Goal: Communication & Community: Answer question/provide support

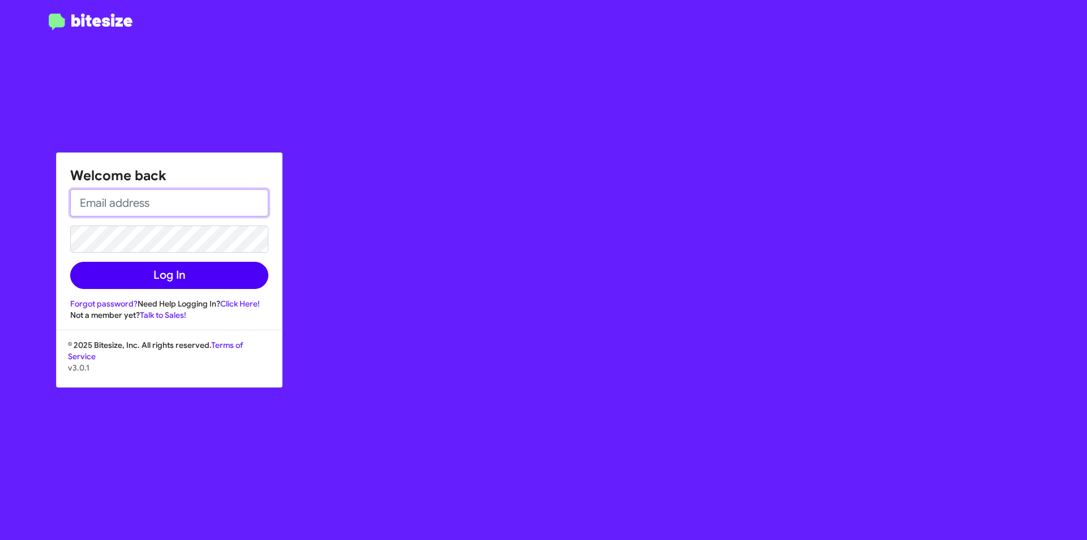
type input "[EMAIL_ADDRESS][DOMAIN_NAME]"
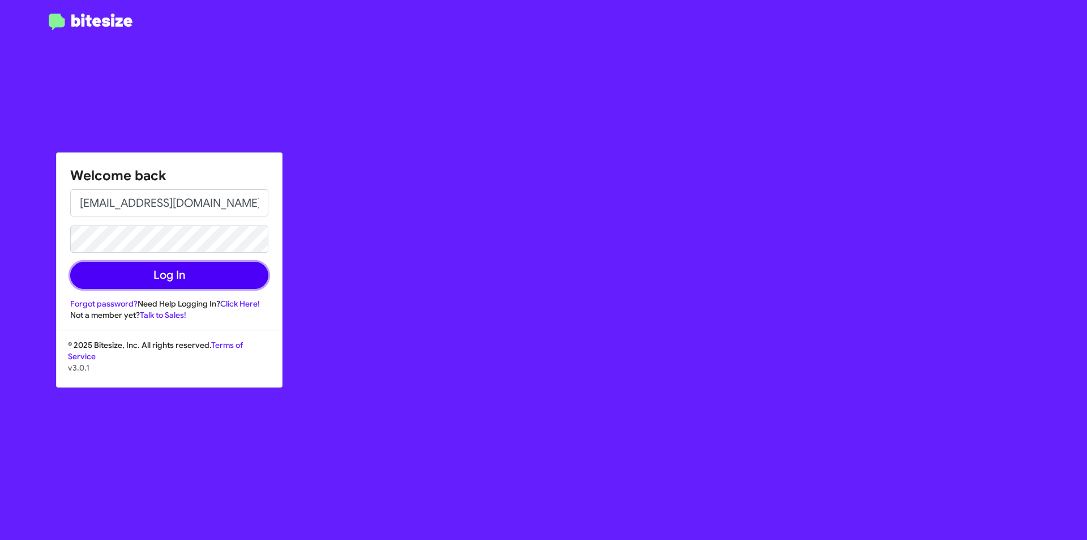
click at [165, 281] on button "Log In" at bounding box center [169, 275] width 198 height 27
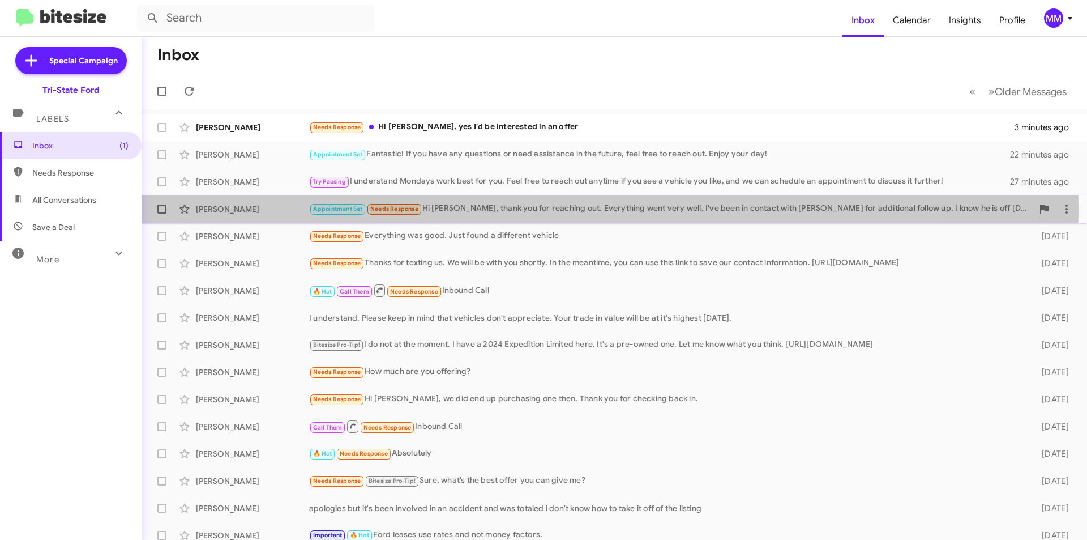
click at [507, 210] on div "Appointment Set Needs Response Hi [PERSON_NAME], thank you for reaching out. Ev…" at bounding box center [671, 208] width 724 height 13
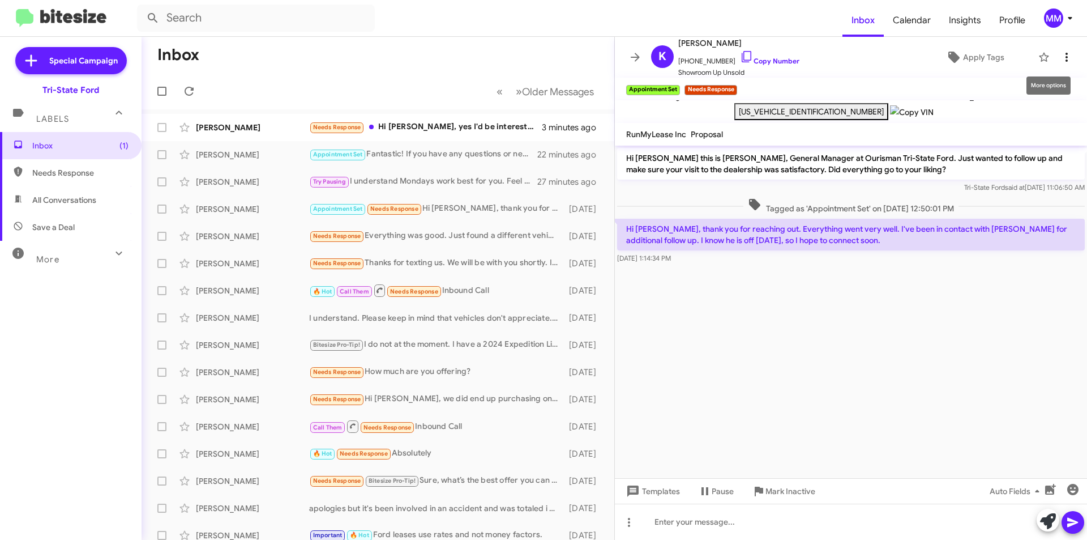
click at [1060, 54] on icon at bounding box center [1067, 57] width 14 height 14
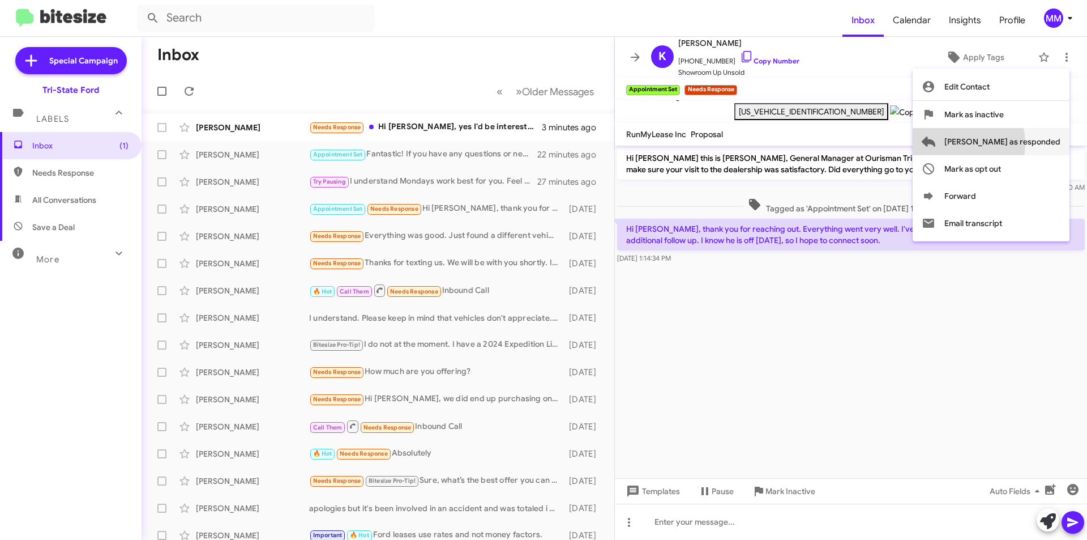
click at [998, 144] on span "[PERSON_NAME] as responded" at bounding box center [1003, 141] width 116 height 27
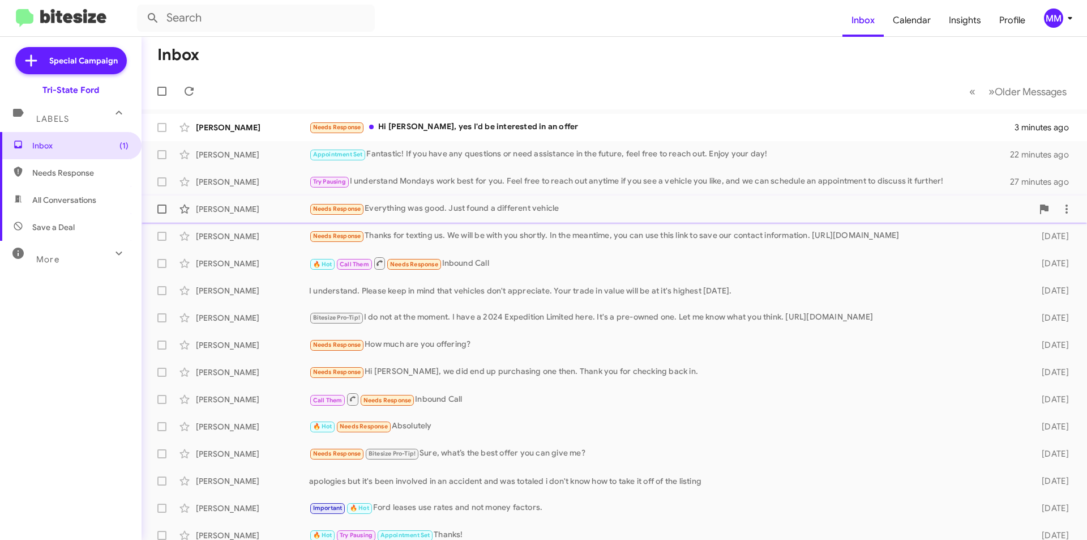
click at [454, 214] on div "Needs Response Everything was good. Just found a different vehicle" at bounding box center [671, 208] width 724 height 13
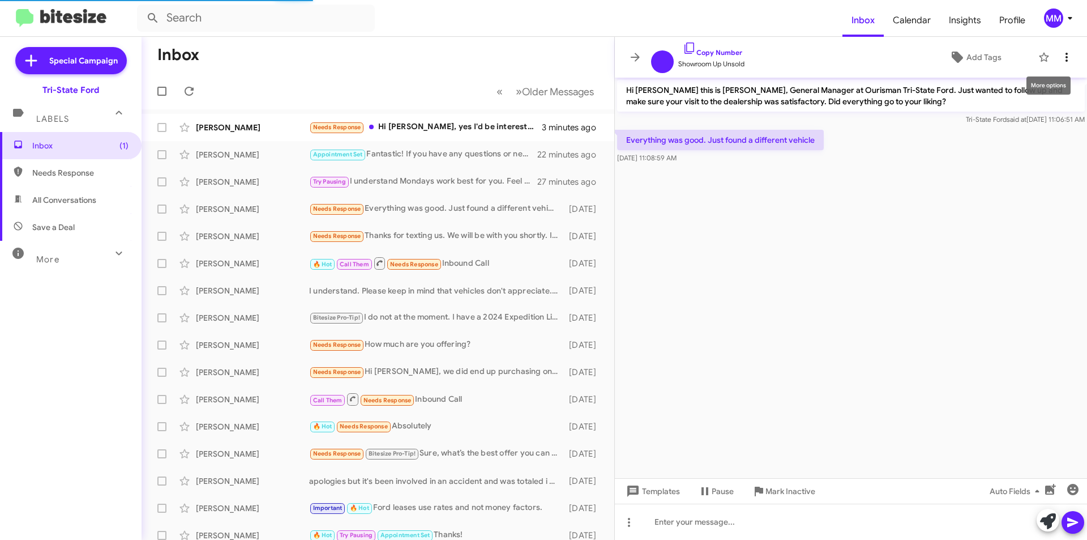
click at [1068, 55] on span at bounding box center [1067, 57] width 23 height 14
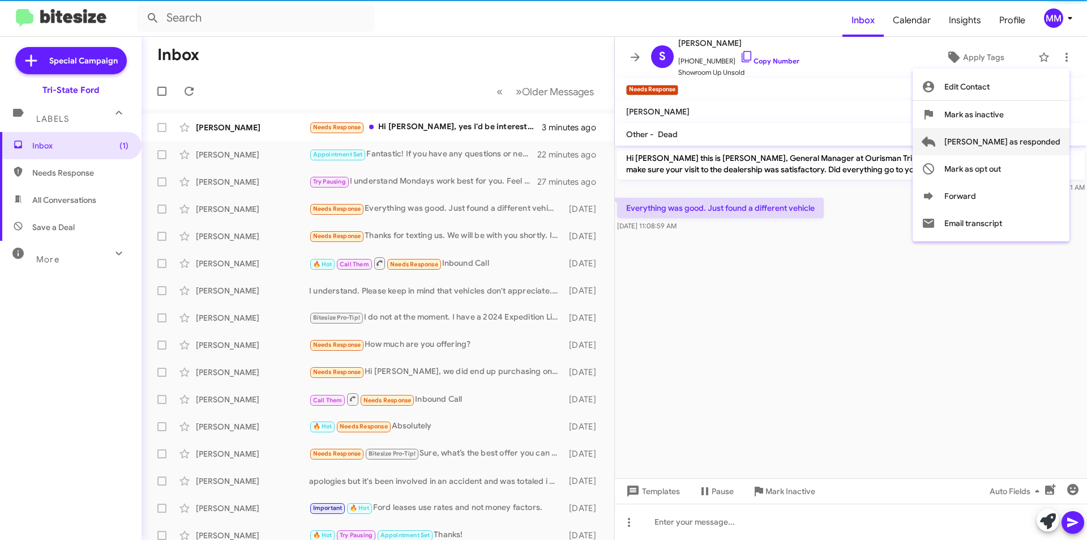
click at [1015, 143] on span "[PERSON_NAME] as responded" at bounding box center [1003, 141] width 116 height 27
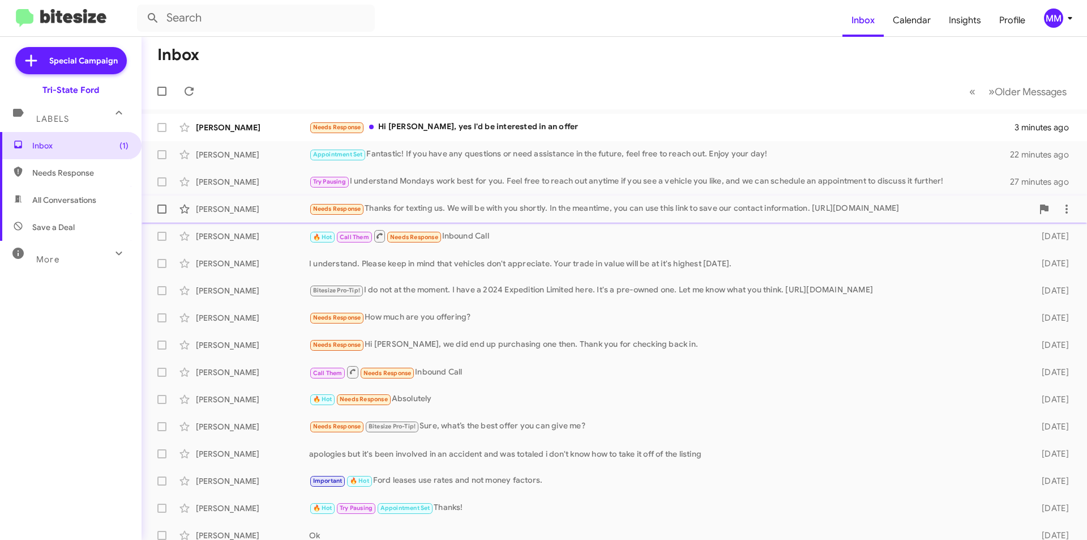
click at [483, 212] on div "Needs Response Thanks for texting us. We will be with you shortly. In the meant…" at bounding box center [671, 208] width 724 height 13
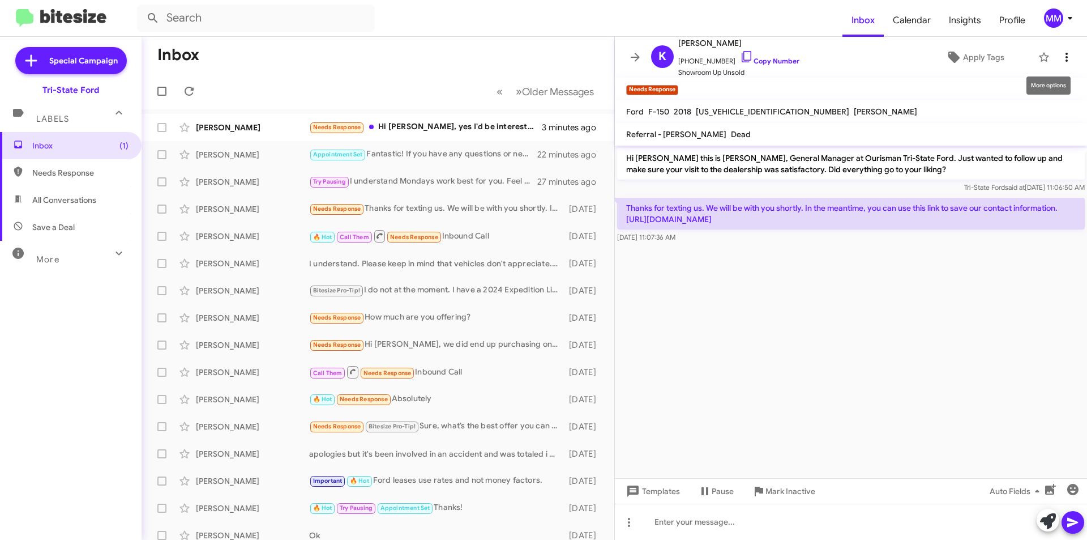
click at [1060, 58] on icon at bounding box center [1067, 57] width 14 height 14
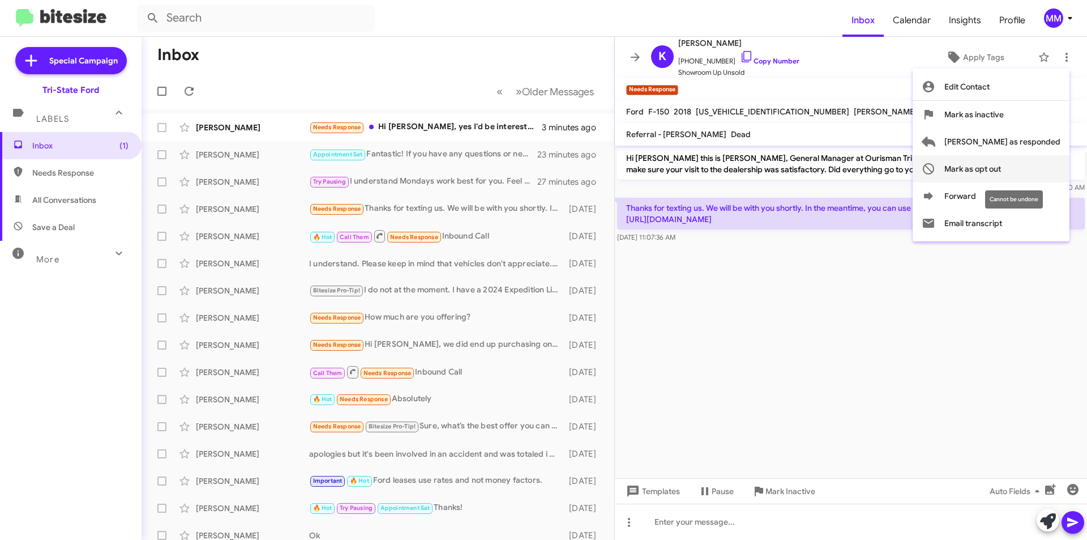
click at [1001, 169] on span "Mark as opt out" at bounding box center [973, 168] width 57 height 27
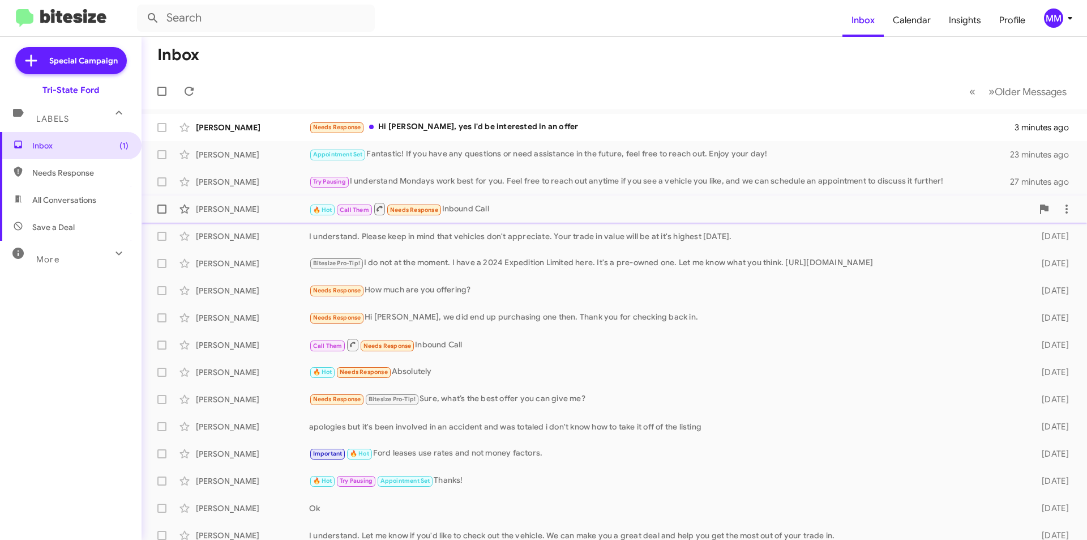
click at [537, 214] on div "🔥 Hot Call Them Needs Response Inbound Call" at bounding box center [671, 209] width 724 height 14
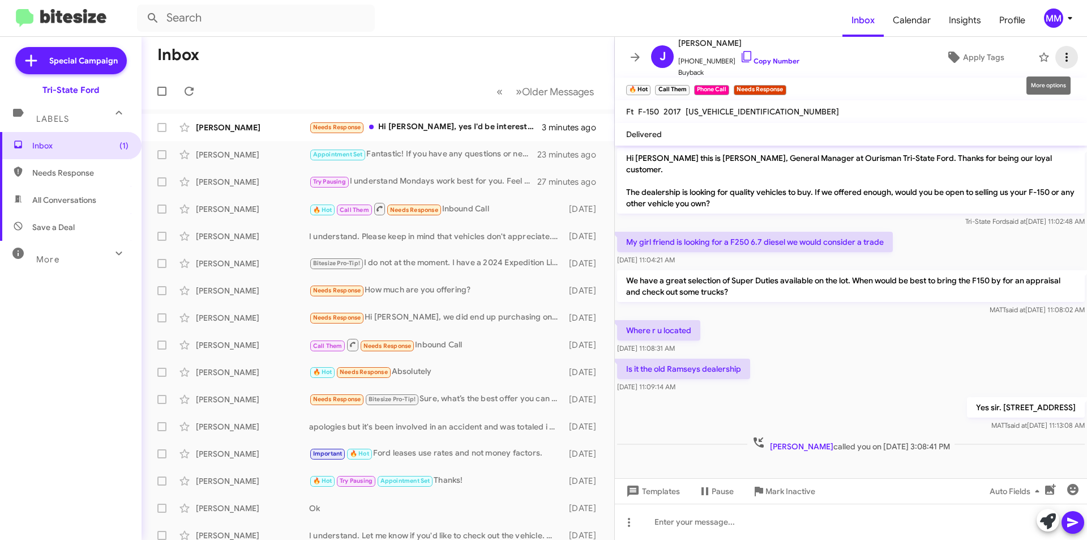
click at [1066, 57] on icon at bounding box center [1067, 57] width 2 height 9
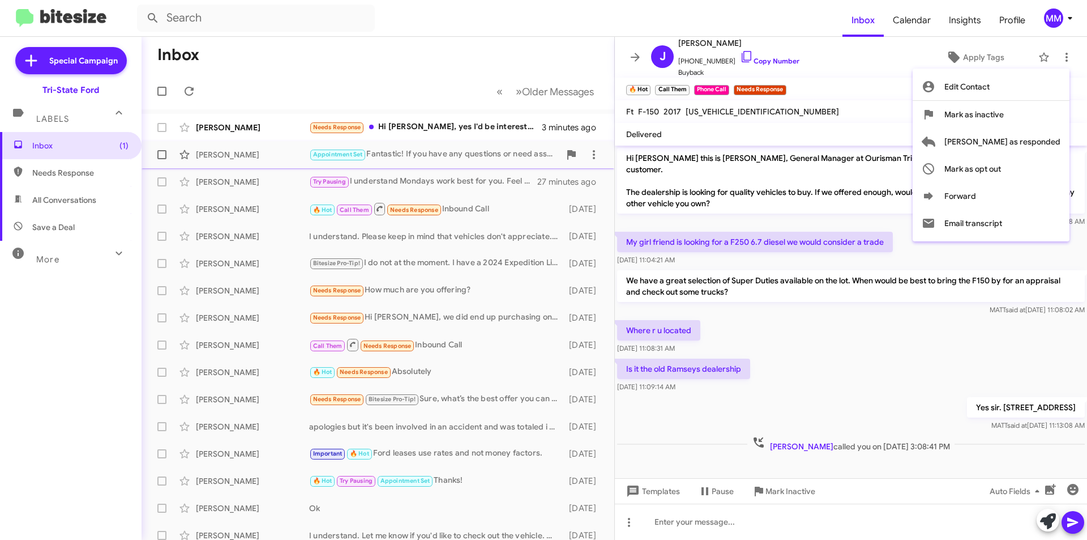
click at [1023, 146] on span "[PERSON_NAME] as responded" at bounding box center [1003, 141] width 116 height 27
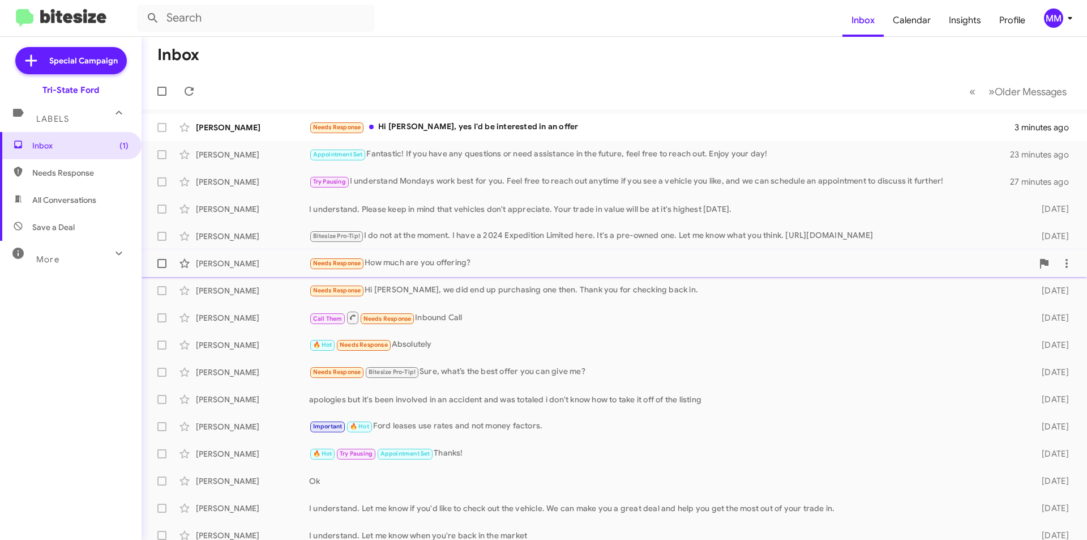
click at [434, 262] on div "Needs Response How much are you offering?" at bounding box center [671, 263] width 724 height 13
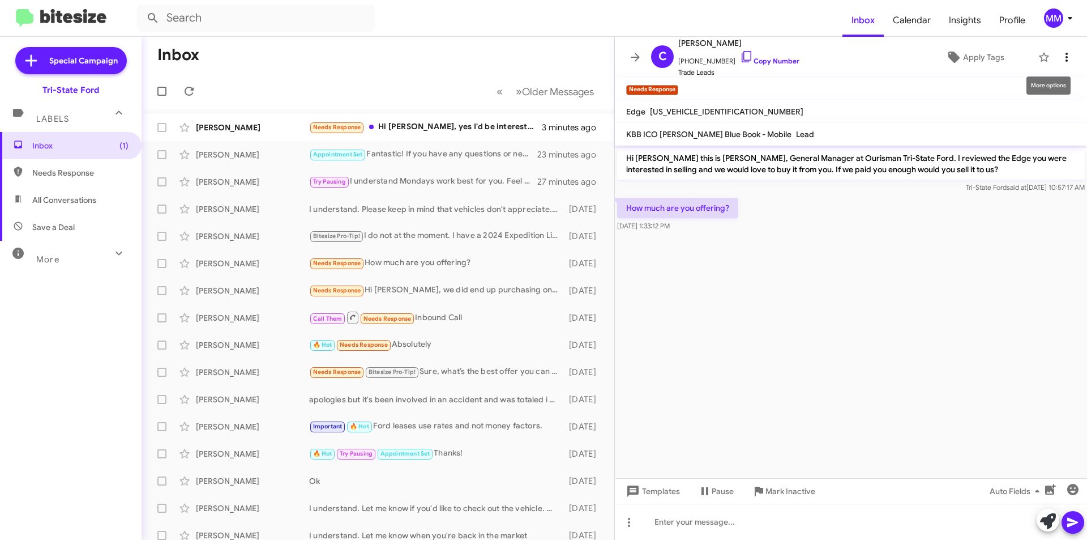
click at [1060, 59] on icon at bounding box center [1067, 57] width 14 height 14
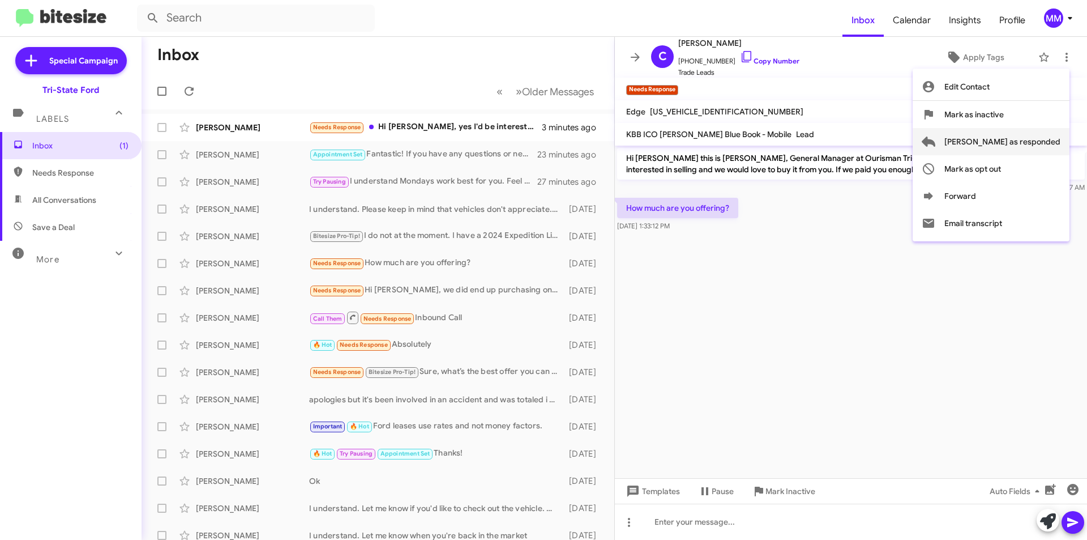
click at [1009, 142] on span "[PERSON_NAME] as responded" at bounding box center [1003, 141] width 116 height 27
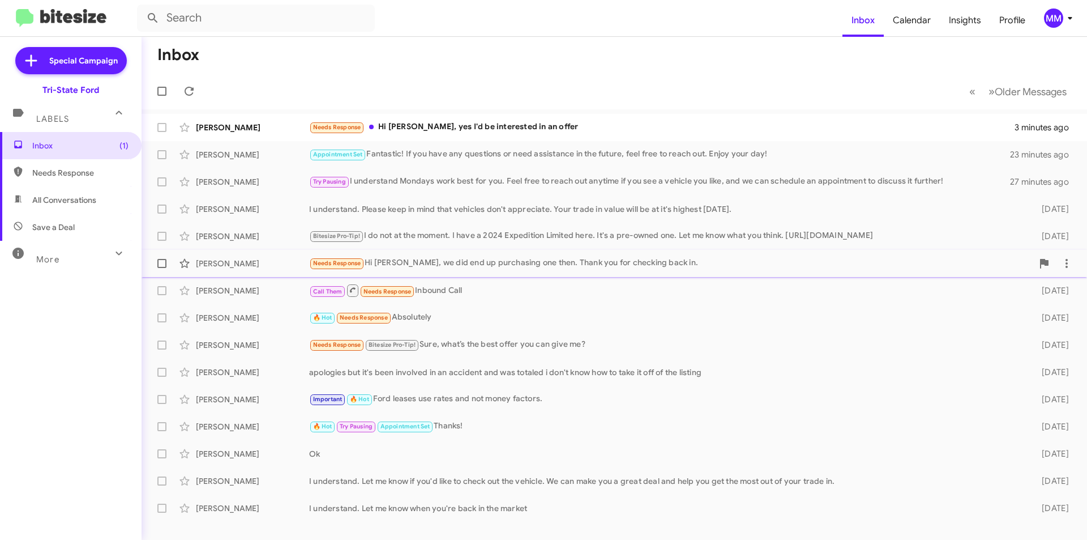
click at [465, 264] on div "Needs Response Hi [PERSON_NAME], we did end up purchasing one then. Thank you f…" at bounding box center [671, 263] width 724 height 13
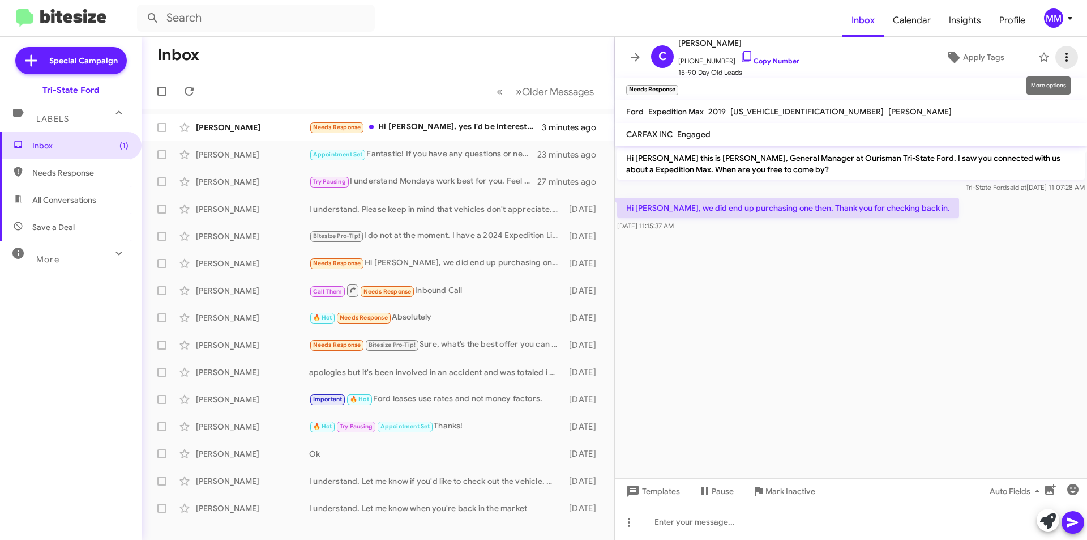
click at [1060, 58] on icon at bounding box center [1067, 57] width 14 height 14
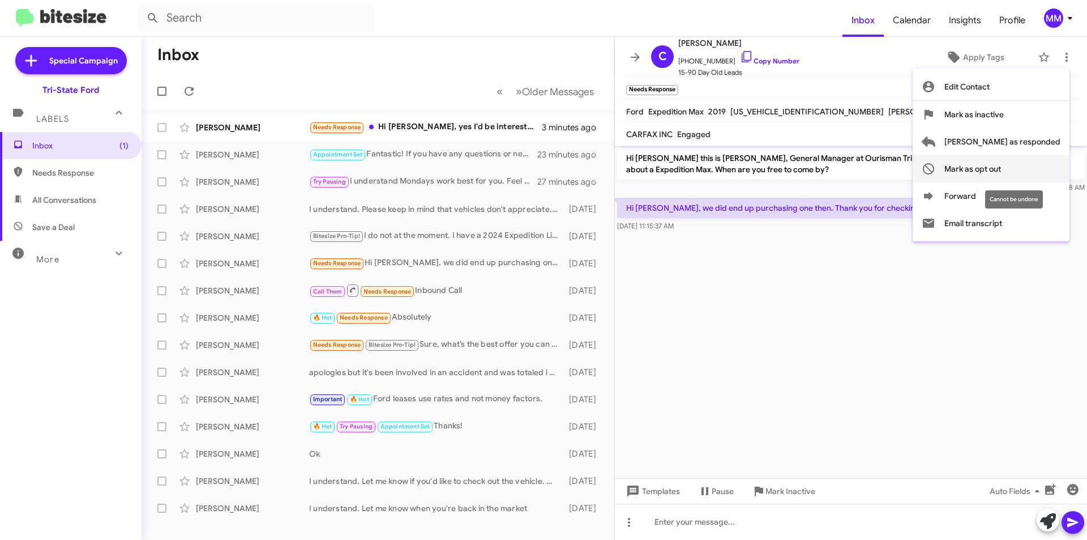
click at [1001, 169] on span "Mark as opt out" at bounding box center [973, 168] width 57 height 27
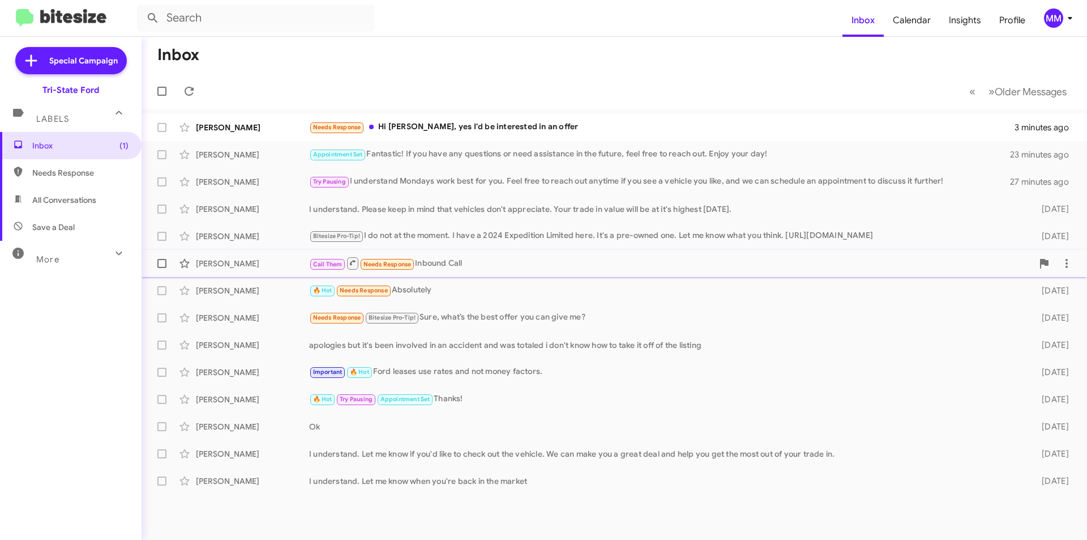
click at [450, 263] on div "Call Them Needs Response Inbound Call" at bounding box center [671, 263] width 724 height 14
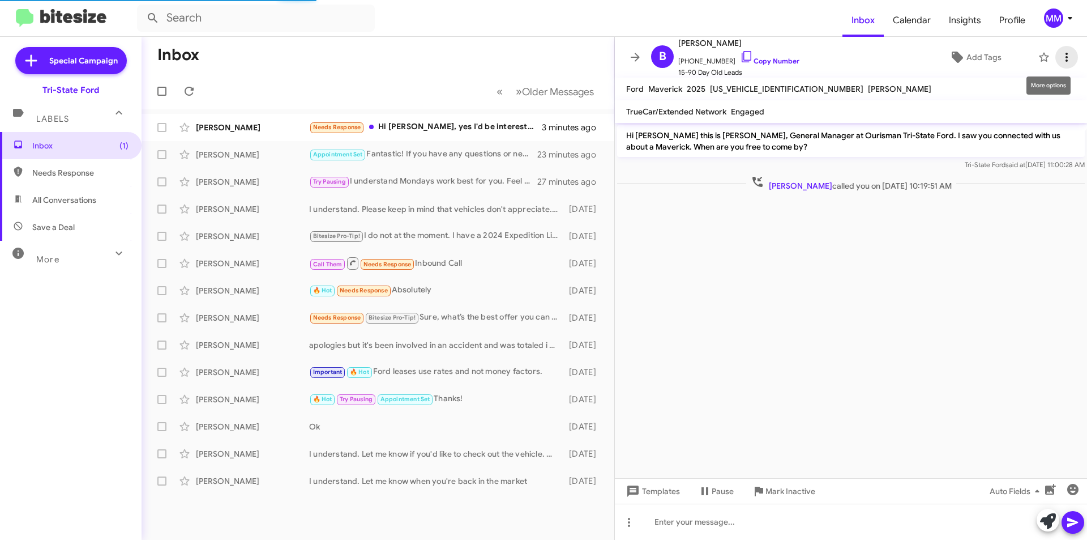
click at [1060, 56] on icon at bounding box center [1067, 57] width 14 height 14
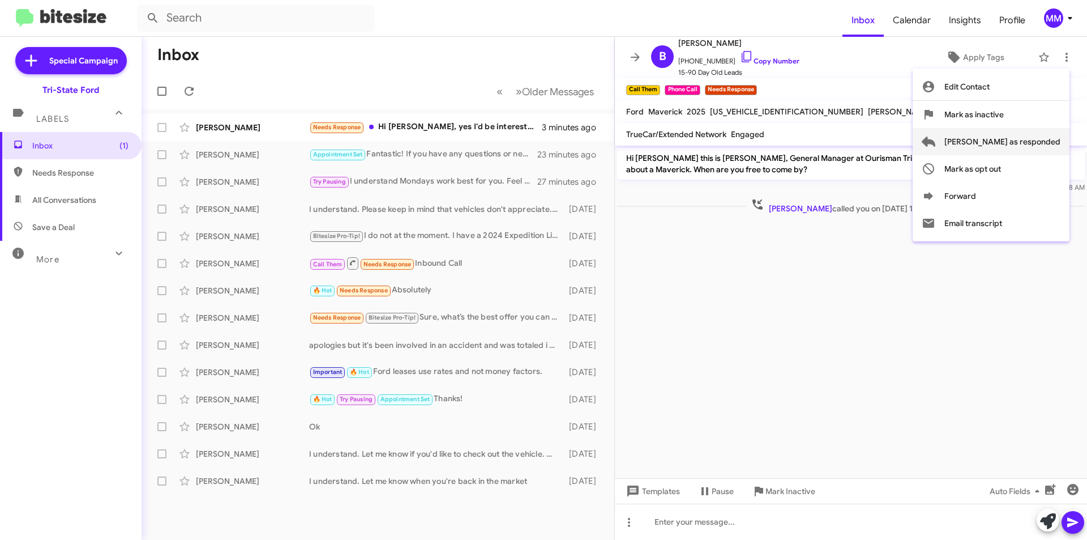
click at [997, 140] on span "[PERSON_NAME] as responded" at bounding box center [1003, 141] width 116 height 27
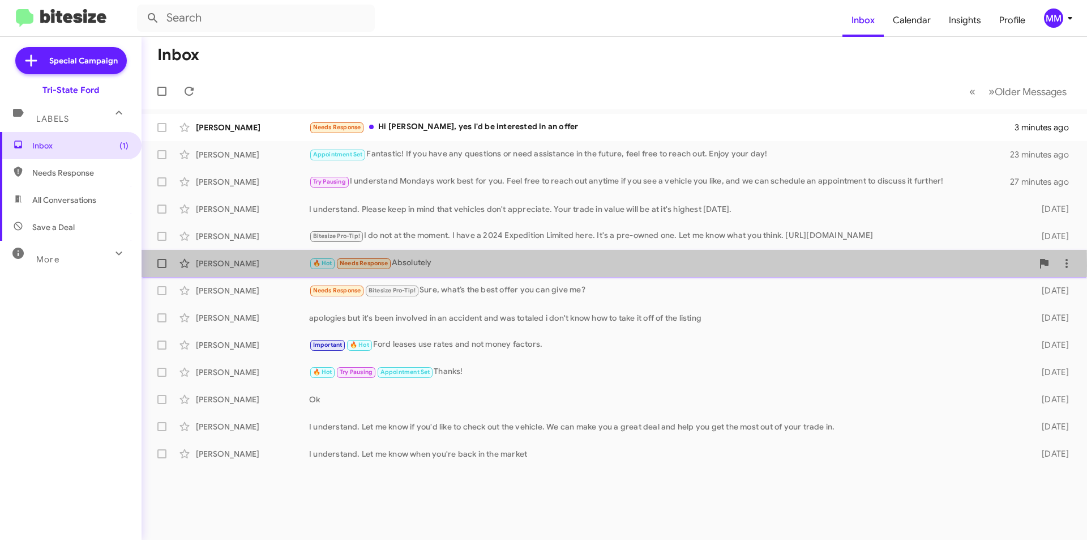
click at [448, 266] on div "🔥 Hot Needs Response Absolutely" at bounding box center [671, 263] width 724 height 13
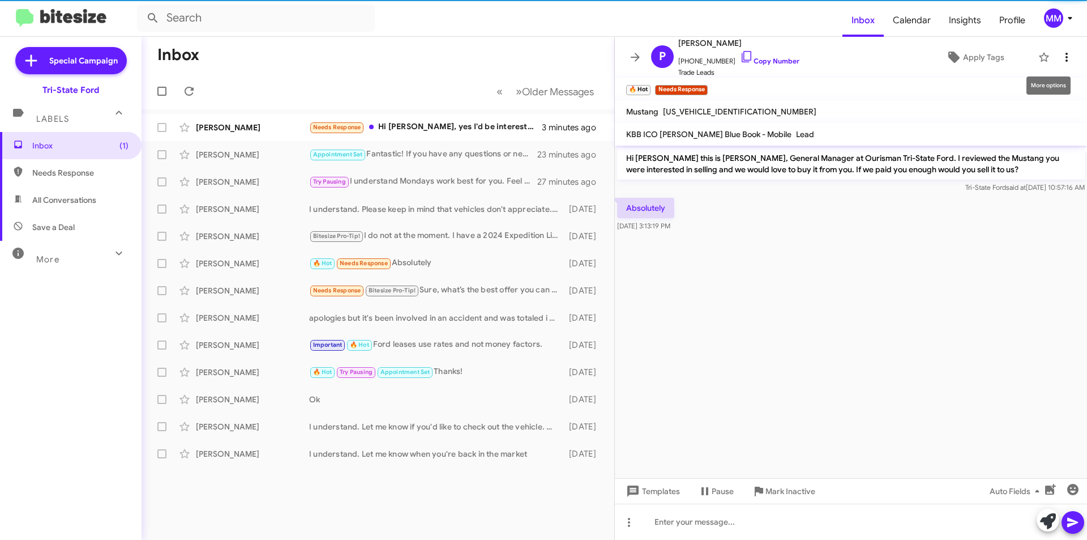
click at [1056, 65] on button at bounding box center [1067, 57] width 23 height 23
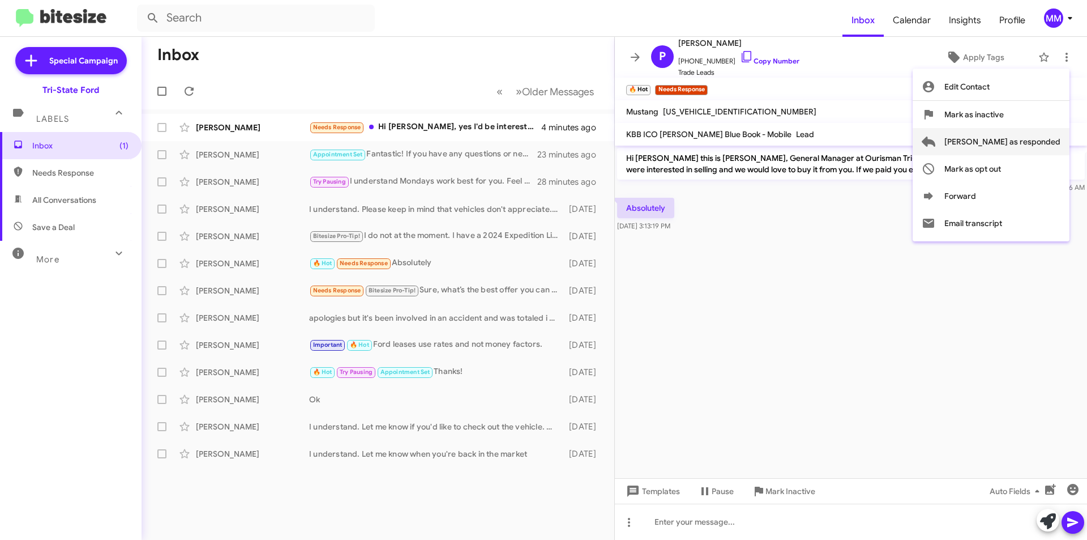
click at [1010, 143] on span "[PERSON_NAME] as responded" at bounding box center [1003, 141] width 116 height 27
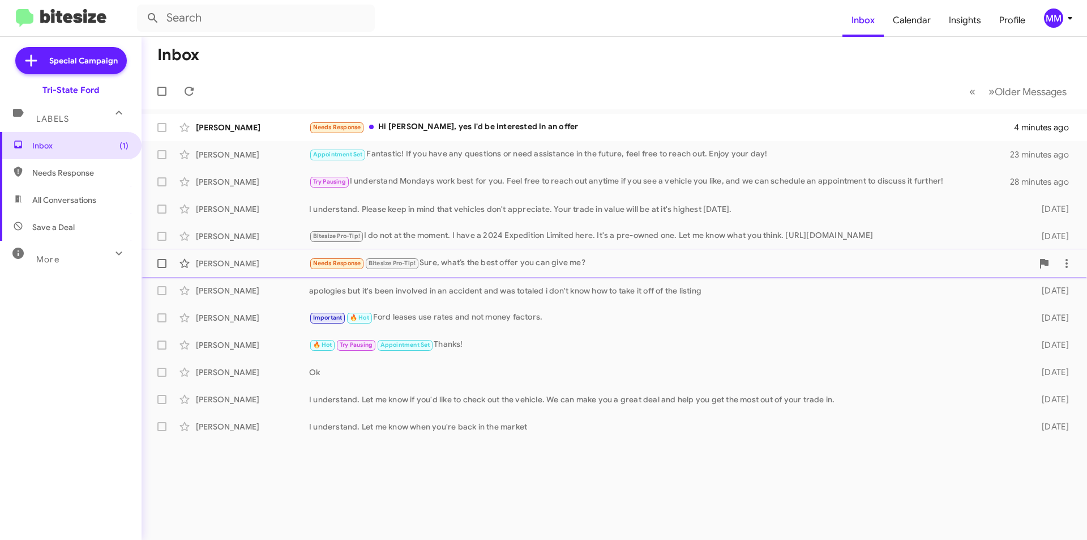
click at [471, 264] on div "Needs Response Bitesize Pro-Tip! Sure, what’s the best offer you can give me?" at bounding box center [671, 263] width 724 height 13
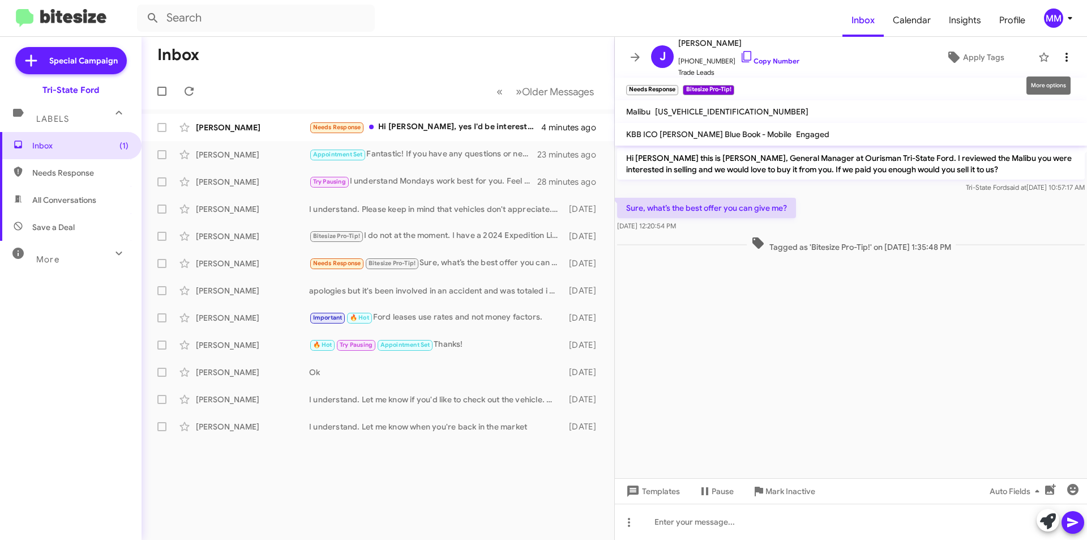
click at [1066, 57] on icon at bounding box center [1067, 57] width 2 height 9
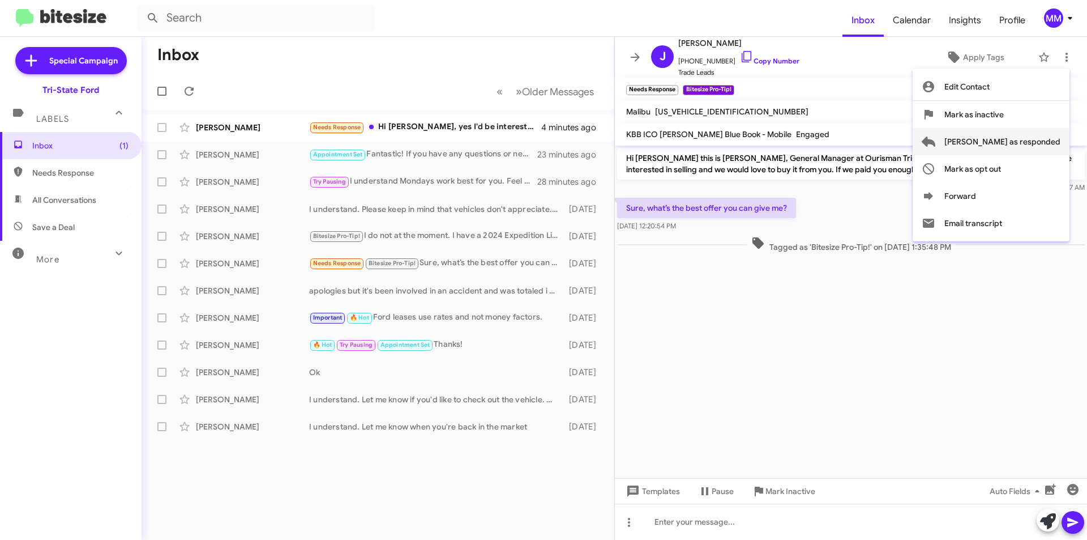
click at [1007, 141] on span "[PERSON_NAME] as responded" at bounding box center [1003, 141] width 116 height 27
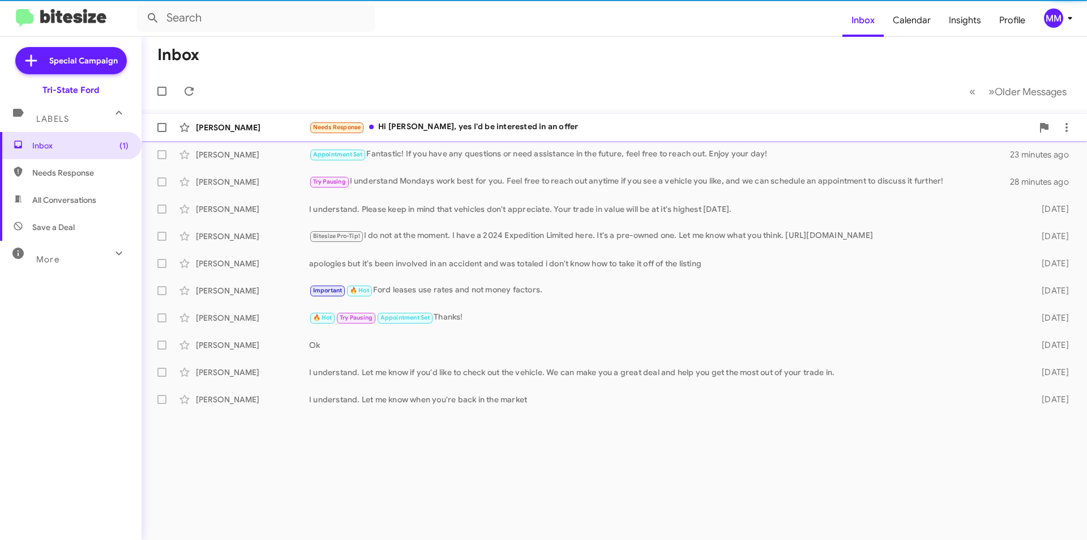
click at [557, 125] on div "Needs Response Hi [PERSON_NAME], yes I'd be interested in an offer" at bounding box center [671, 127] width 724 height 13
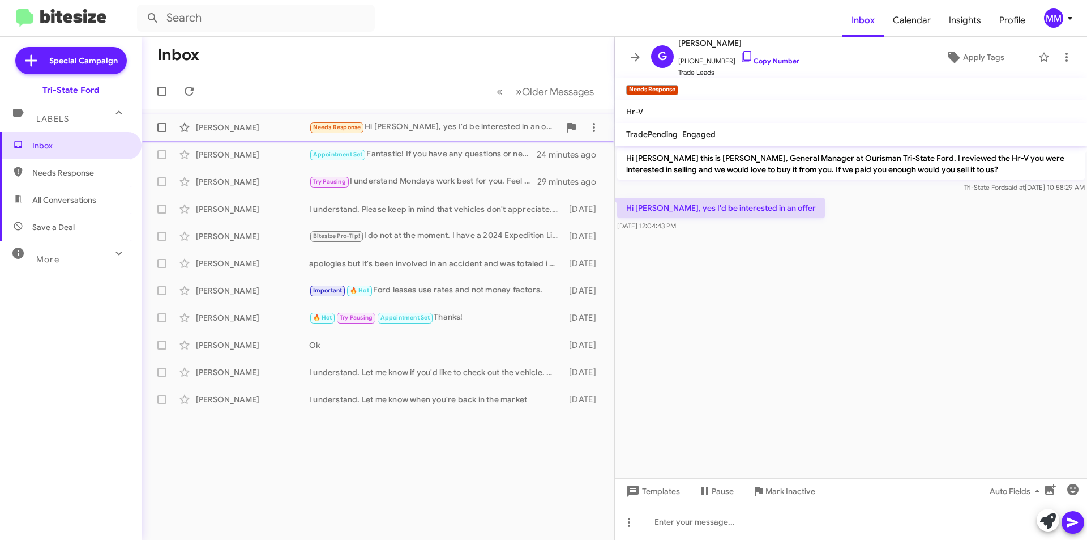
click at [500, 122] on div "Needs Response Hi [PERSON_NAME], yes I'd be interested in an offer" at bounding box center [434, 127] width 251 height 13
click at [1060, 56] on icon at bounding box center [1067, 57] width 14 height 14
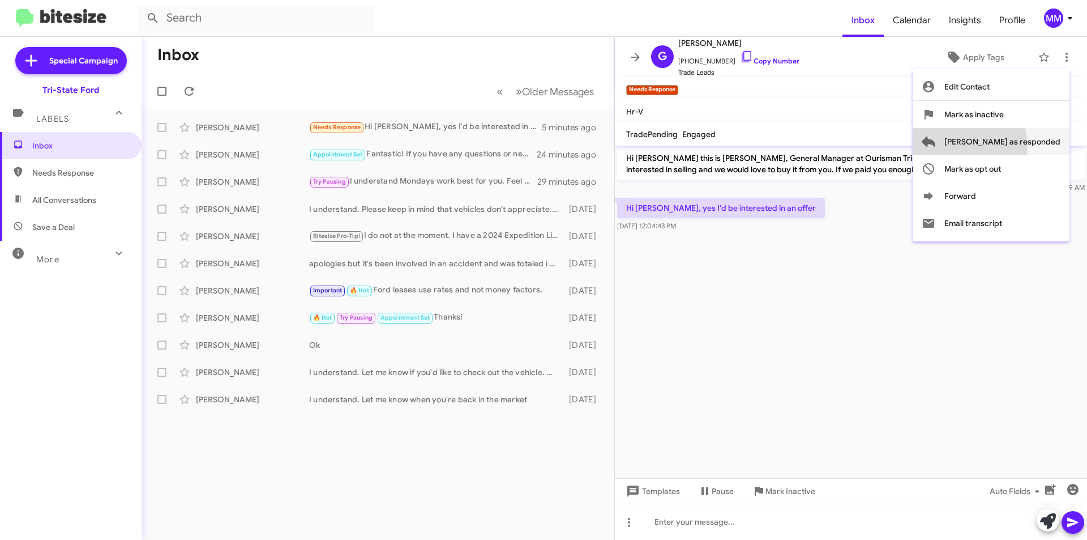
click at [1015, 146] on span "[PERSON_NAME] as responded" at bounding box center [1003, 141] width 116 height 27
